Goal: Task Accomplishment & Management: Manage account settings

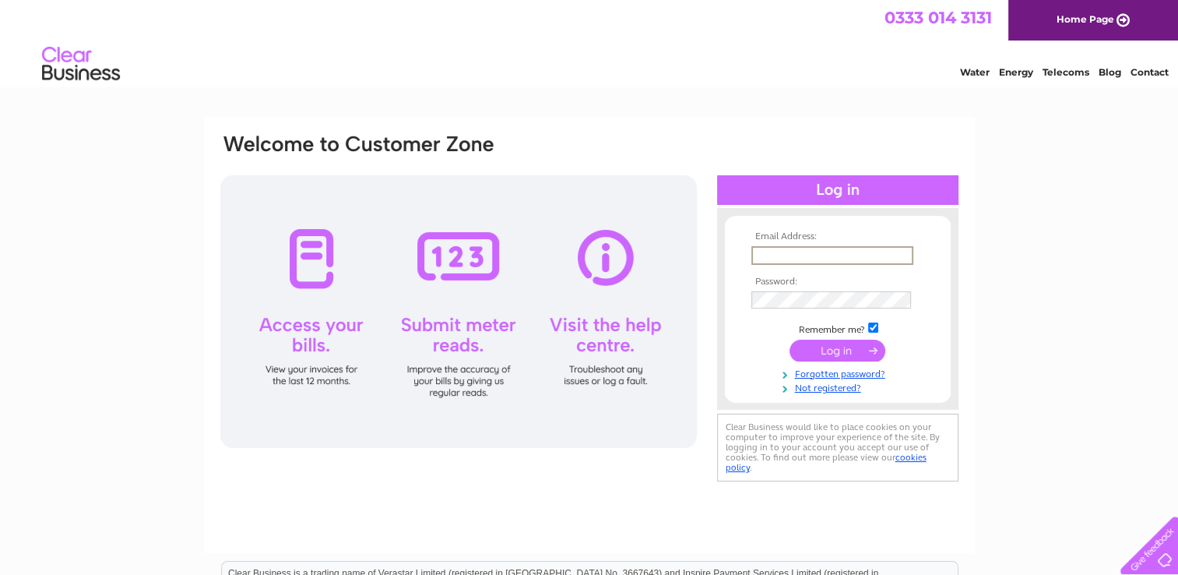
click at [775, 248] on input "text" at bounding box center [832, 255] width 162 height 19
type input "[EMAIL_ADDRESS][DOMAIN_NAME]"
click at [869, 327] on input "checkbox" at bounding box center [873, 326] width 10 height 10
checkbox input "false"
click at [850, 344] on input "submit" at bounding box center [837, 349] width 96 height 22
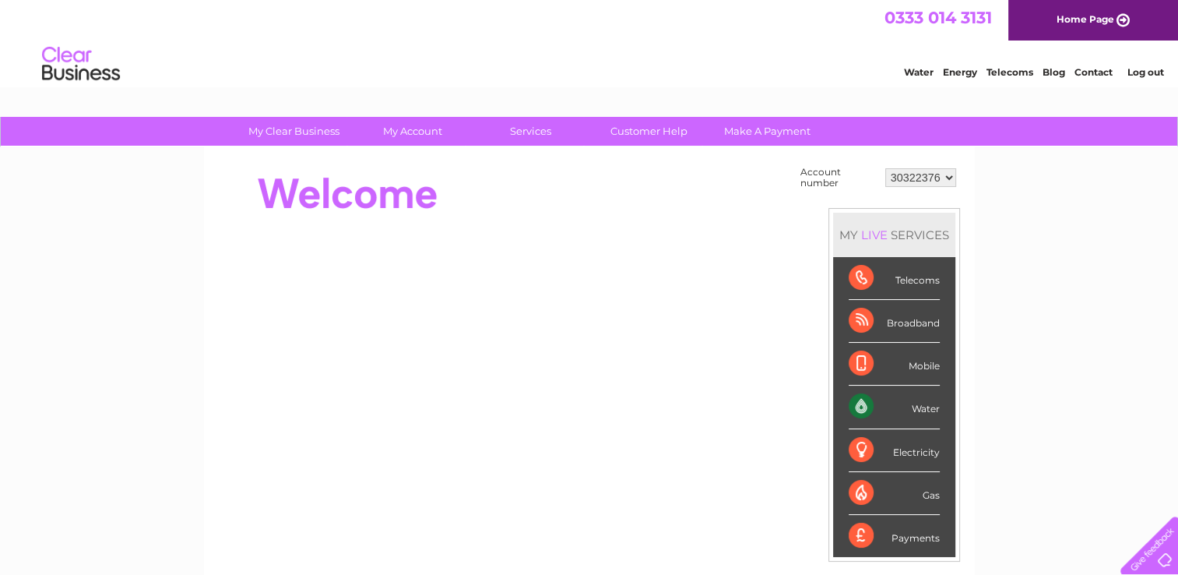
click at [906, 410] on div "Water" at bounding box center [894, 406] width 91 height 43
click at [867, 408] on div "Water" at bounding box center [894, 406] width 91 height 43
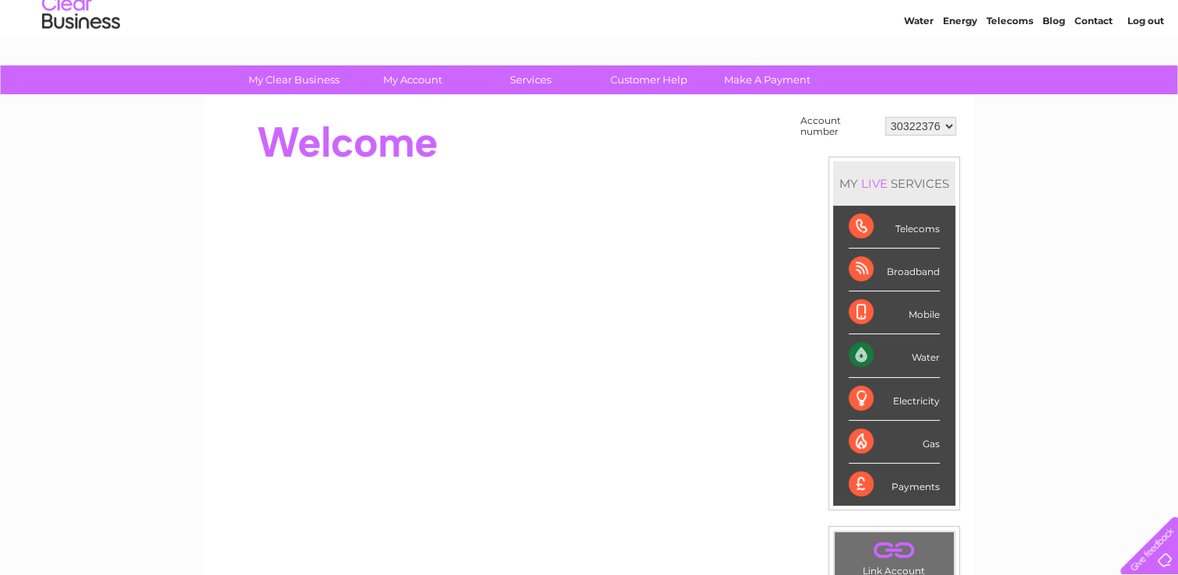
scroll to position [49, 0]
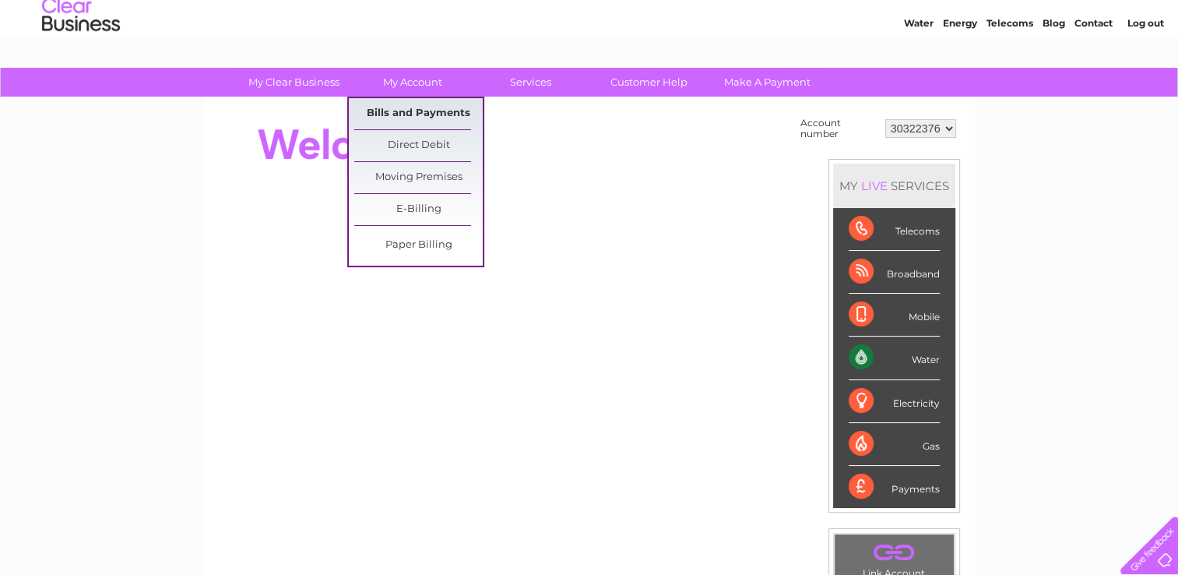
click at [411, 102] on link "Bills and Payments" at bounding box center [418, 113] width 128 height 31
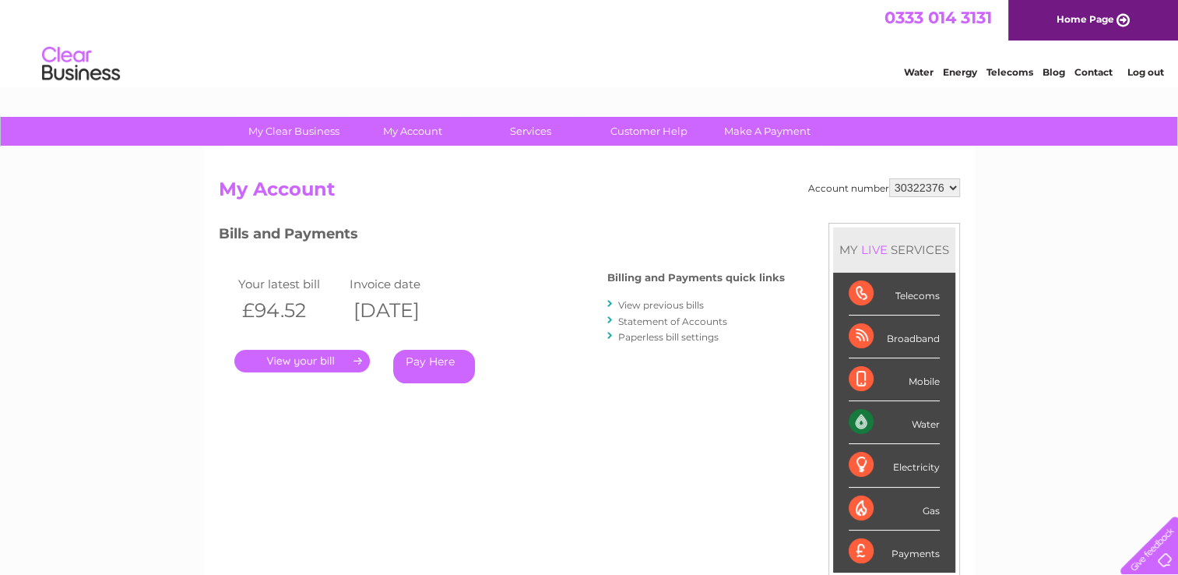
click at [318, 364] on link "." at bounding box center [301, 361] width 135 height 23
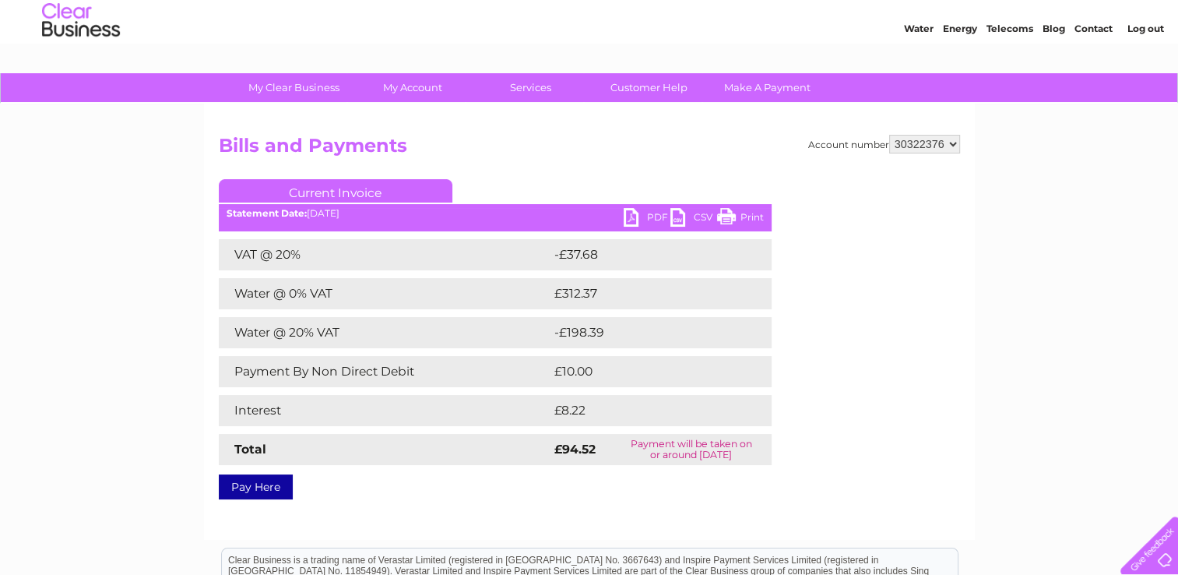
scroll to position [42, 0]
